Goal: Information Seeking & Learning: Learn about a topic

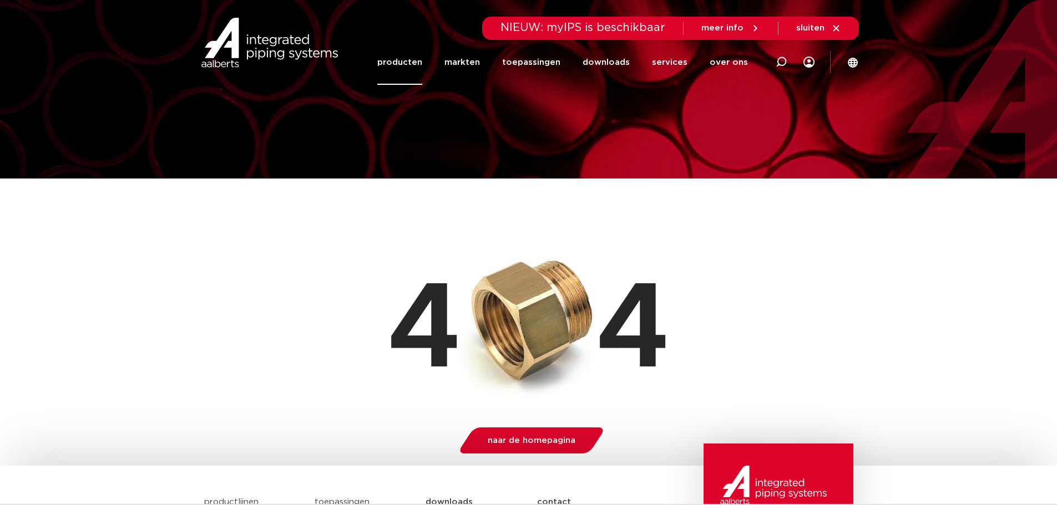
click at [407, 62] on link "producten" at bounding box center [399, 62] width 45 height 45
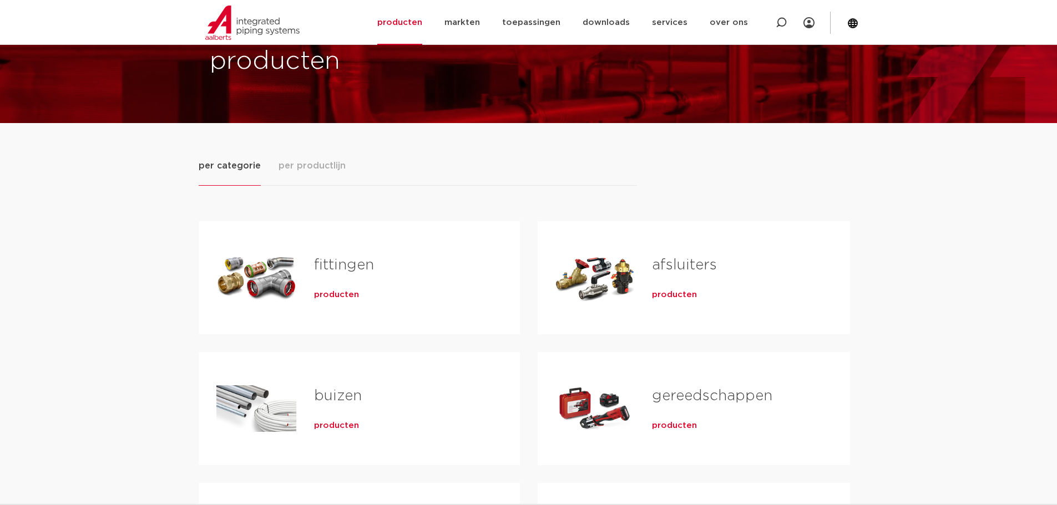
scroll to position [111, 0]
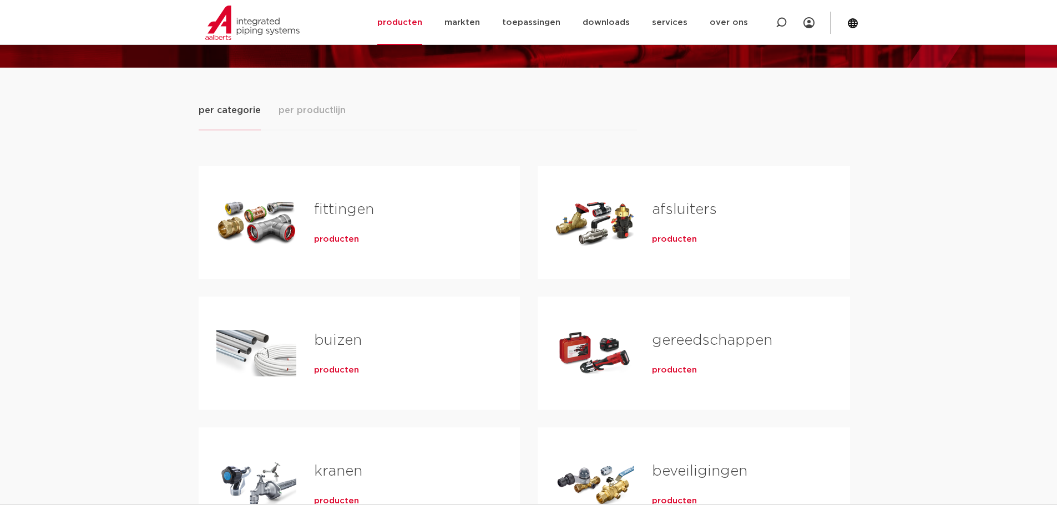
click at [342, 373] on span "producten" at bounding box center [336, 370] width 45 height 11
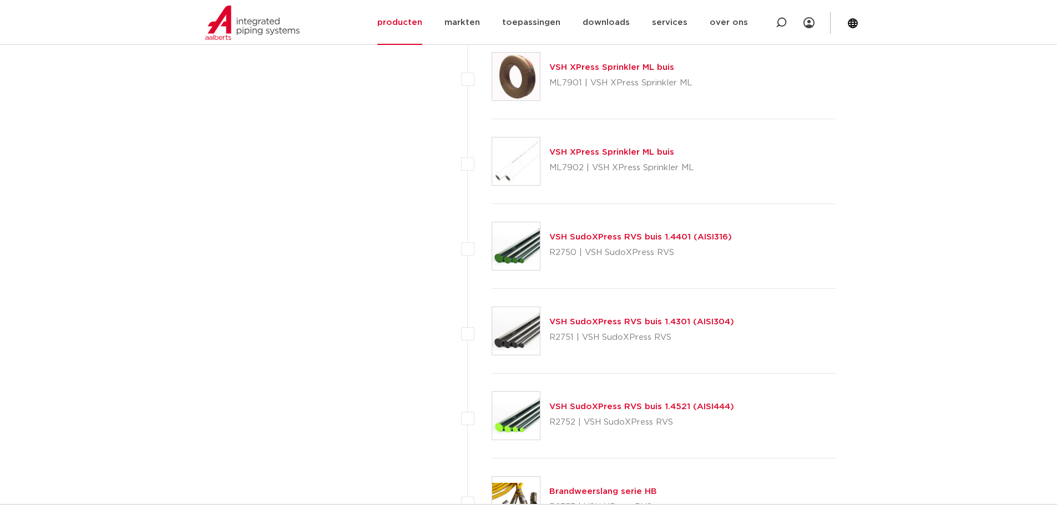
scroll to position [1277, 0]
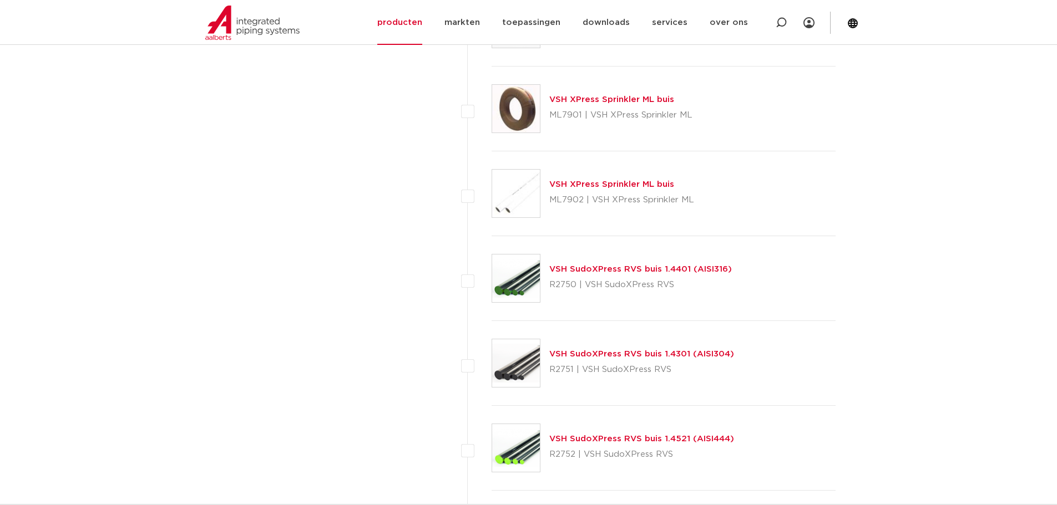
click at [581, 185] on link "VSH XPress Sprinkler ML buis" at bounding box center [611, 184] width 125 height 8
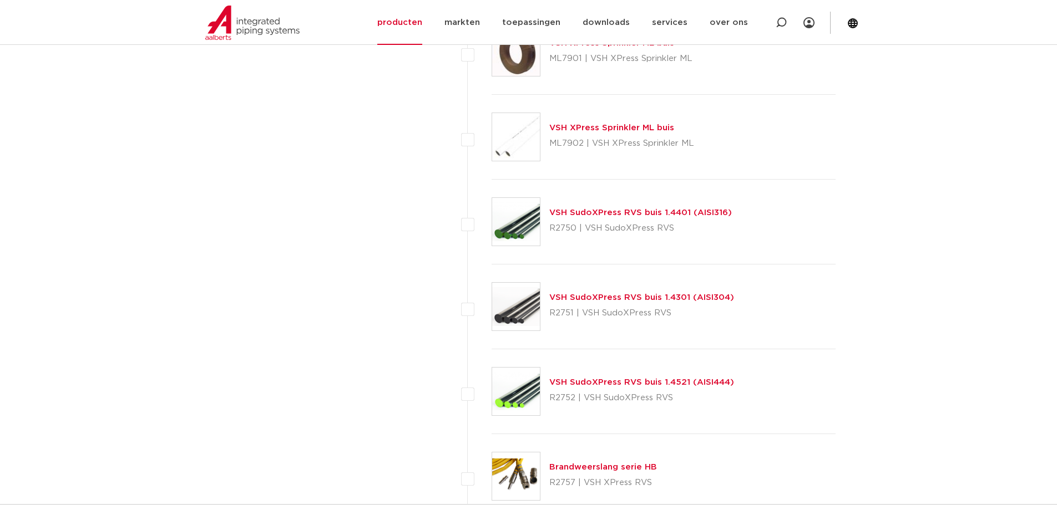
scroll to position [1333, 0]
